Goal: Find contact information: Obtain details needed to contact an individual or organization

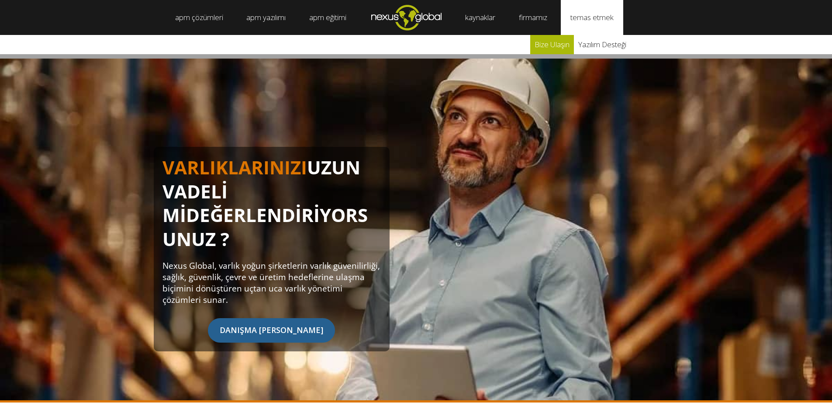
click at [550, 45] on font "Bize Ulaşın" at bounding box center [551, 44] width 35 height 10
